Goal: Information Seeking & Learning: Learn about a topic

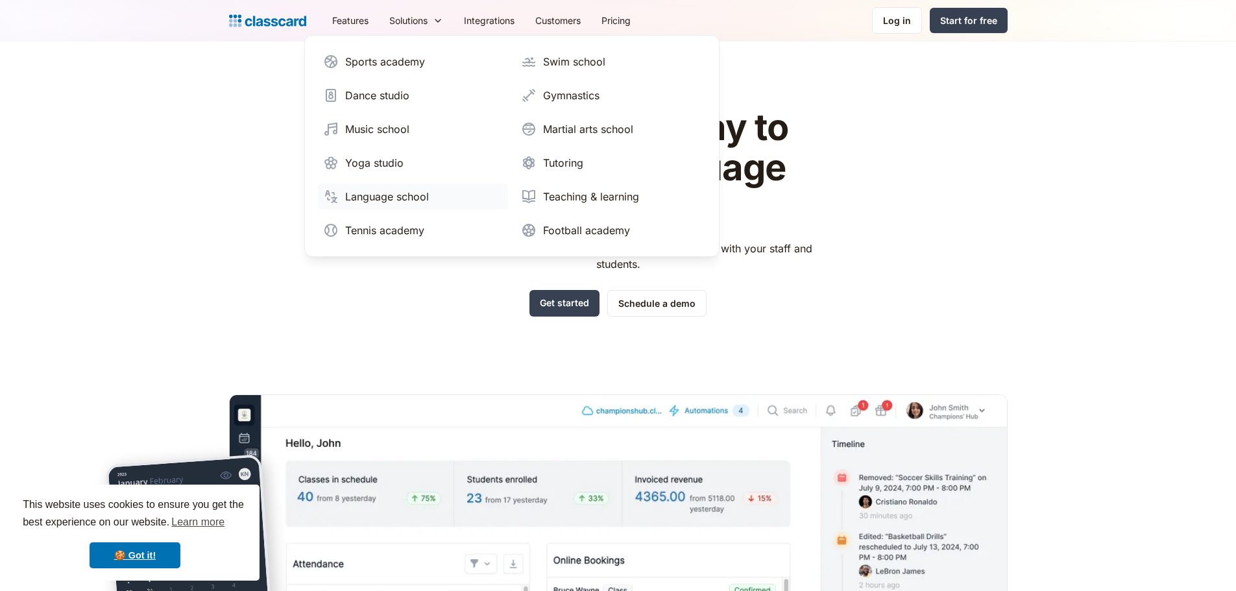
click at [415, 191] on div "Language school" at bounding box center [387, 197] width 84 height 16
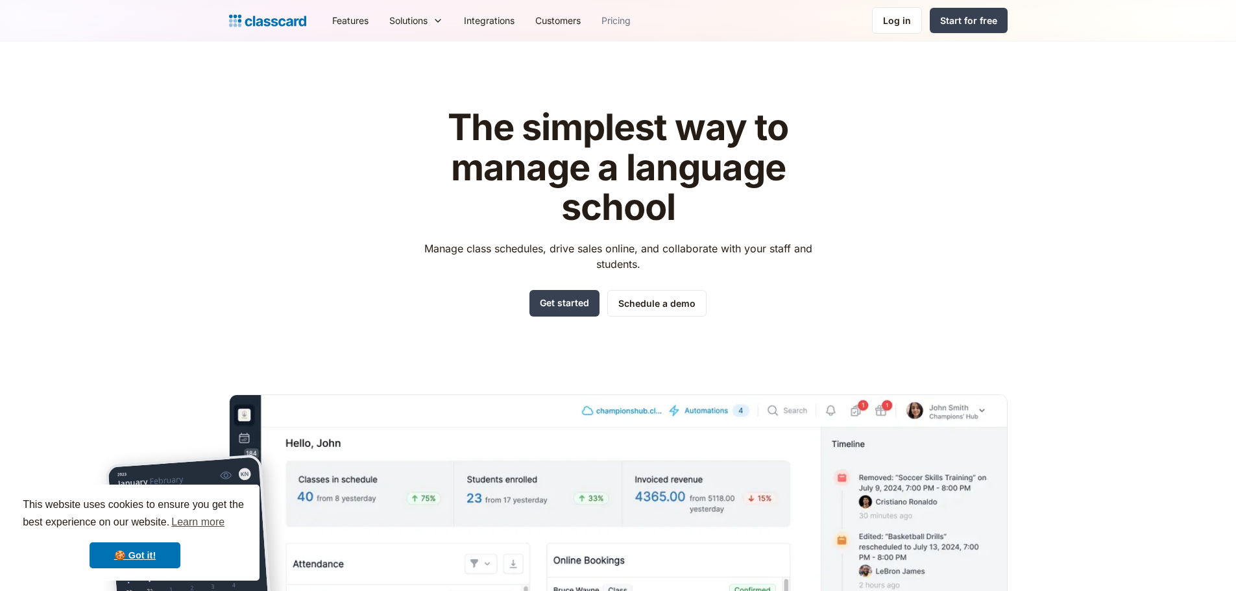
click at [612, 18] on link "Pricing" at bounding box center [616, 20] width 50 height 29
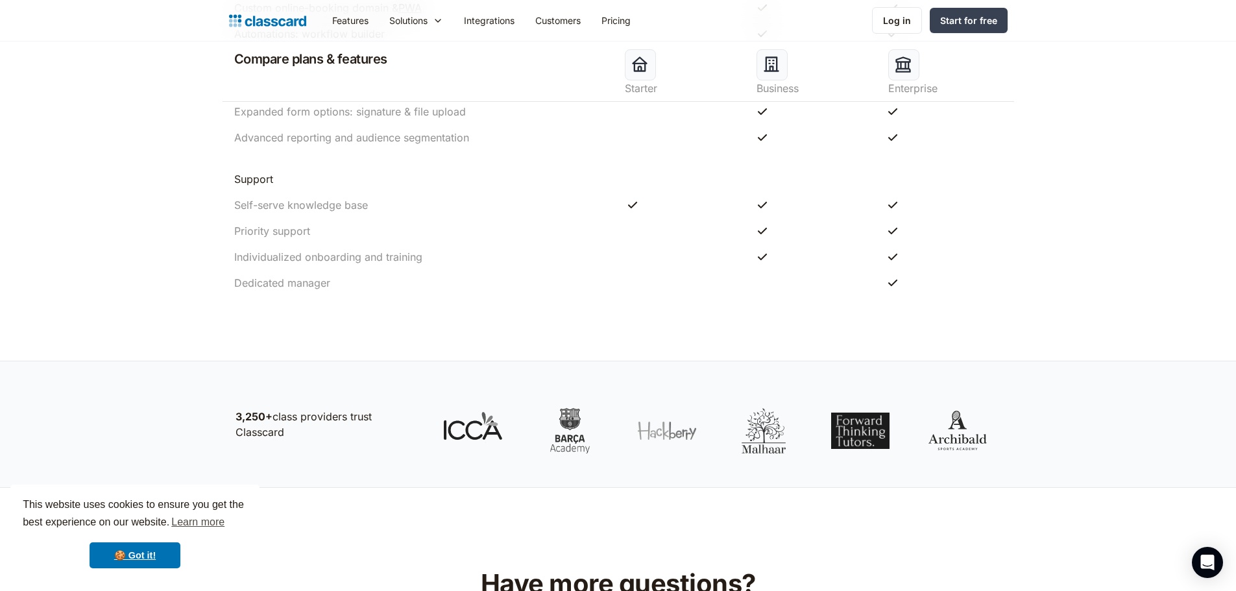
scroll to position [1493, 0]
